Goal: Information Seeking & Learning: Learn about a topic

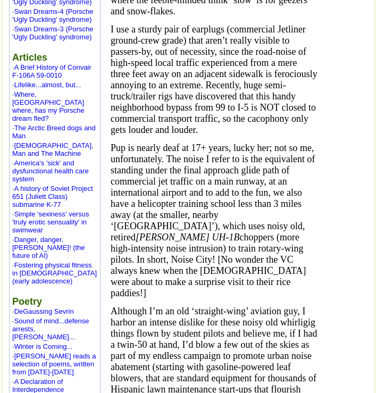
scroll to position [1618, 0]
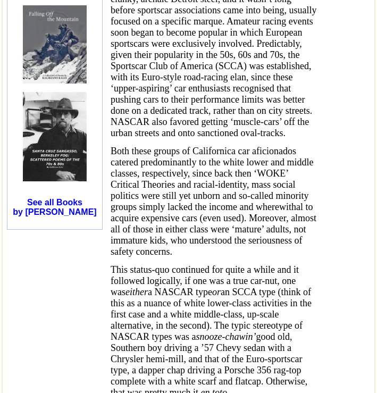
click at [213, 138] on span "Almost concurrent with this initial cohort of youthful car fanciers, WW2 had in…" at bounding box center [214, 10] width 206 height 256
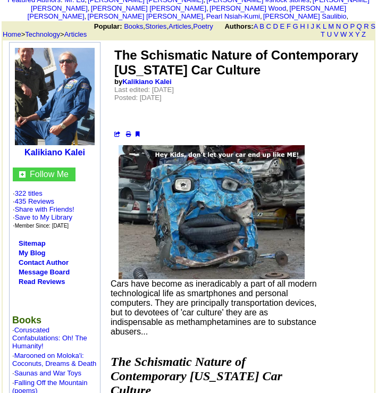
scroll to position [68, 0]
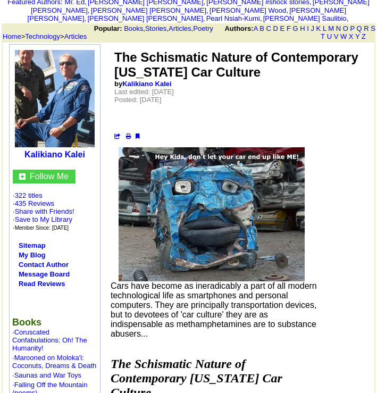
click at [173, 46] on td "The Schismatic Nature of Contemporary [US_STATE] Car Culture by [PERSON_NAME] L…" at bounding box center [241, 94] width 262 height 99
click at [173, 53] on font "The Schismatic Nature of Contemporary [US_STATE] Car Culture" at bounding box center [236, 64] width 244 height 29
click at [172, 59] on font "The Schismatic Nature of Contemporary [US_STATE] Car Culture" at bounding box center [236, 64] width 244 height 29
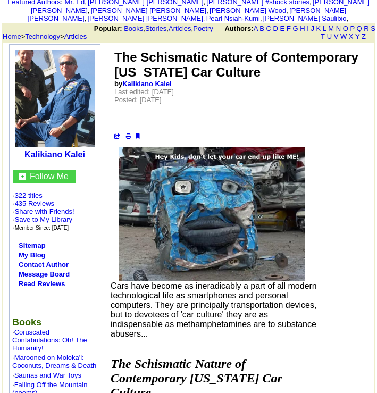
click at [240, 70] on font "The Schismatic Nature of Contemporary [US_STATE] Car Culture" at bounding box center [236, 64] width 244 height 29
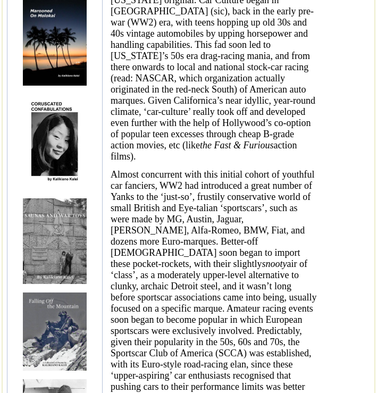
scroll to position [1336, 0]
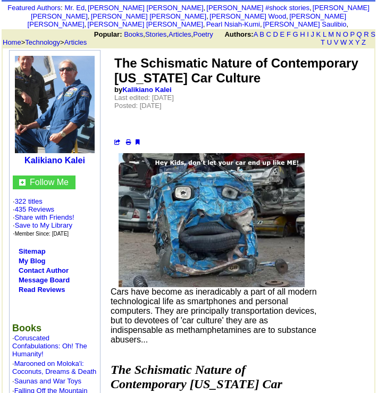
scroll to position [0, 0]
